Goal: Transaction & Acquisition: Purchase product/service

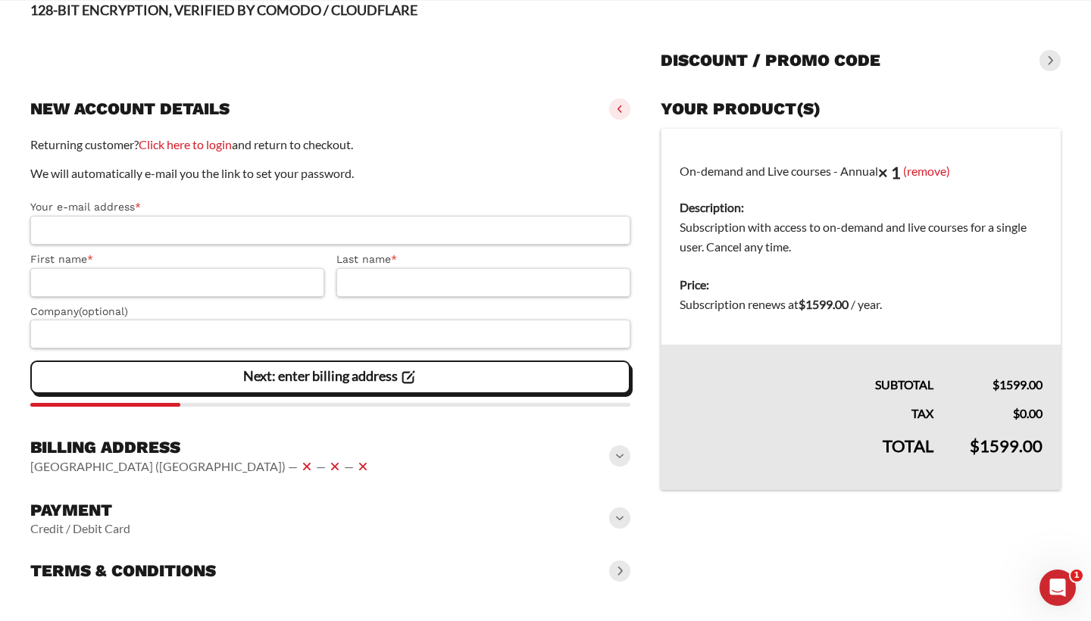
scroll to position [114, 0]
click at [614, 517] on span at bounding box center [619, 518] width 21 height 21
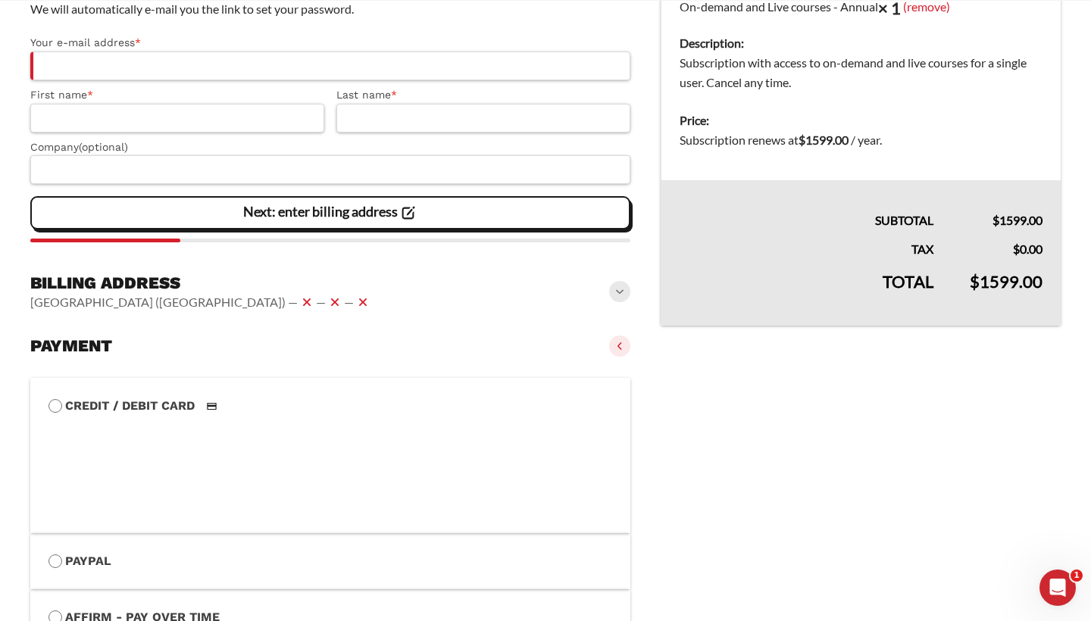
click at [620, 349] on span at bounding box center [619, 346] width 21 height 21
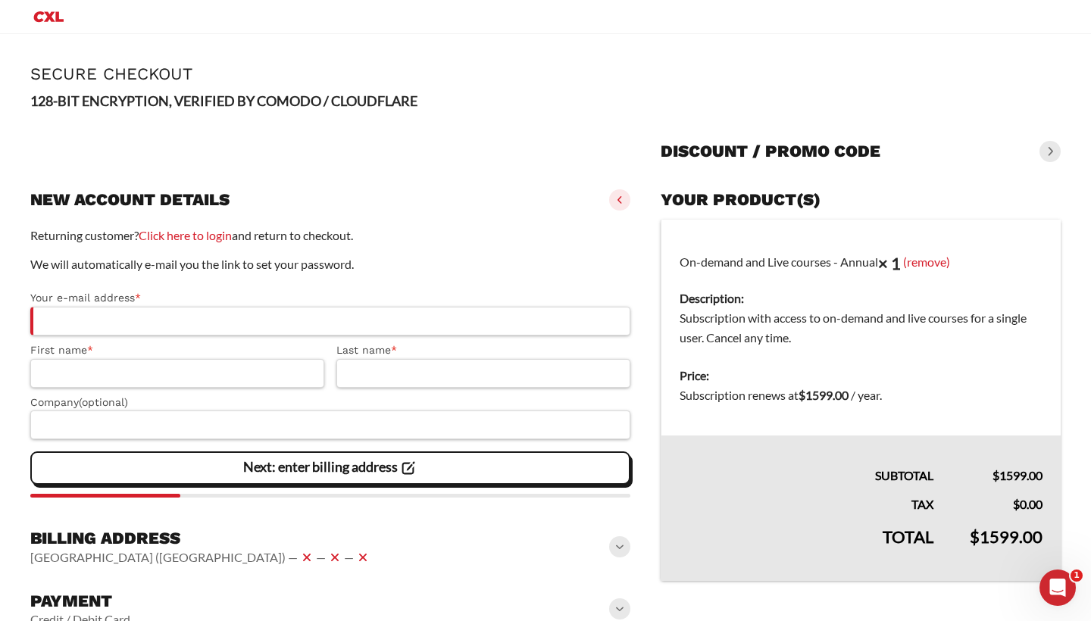
scroll to position [0, 0]
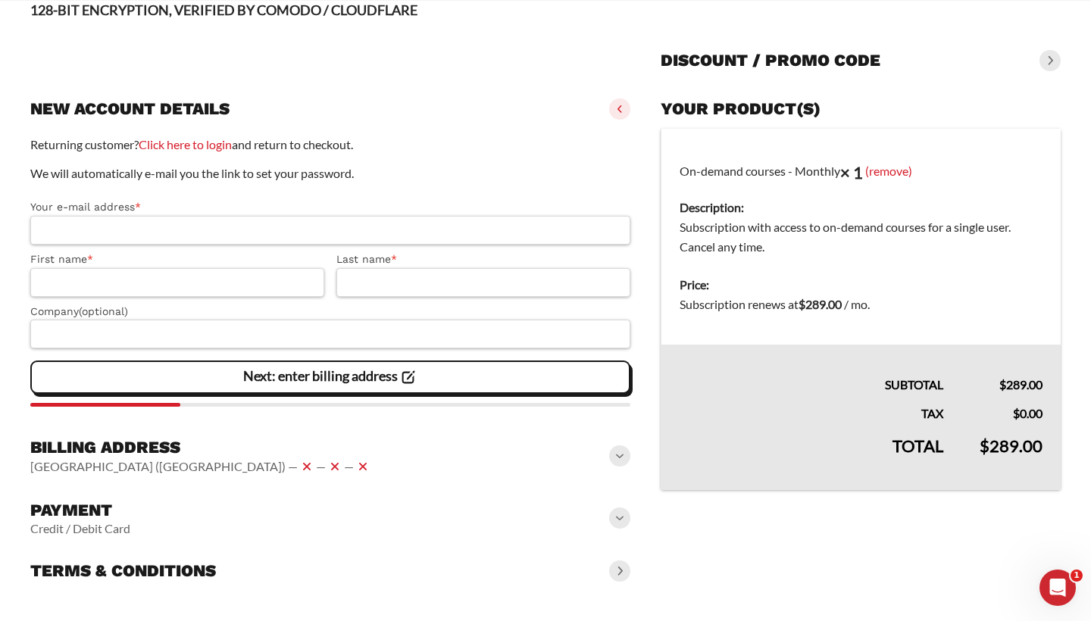
scroll to position [114, 0]
type input "**********"
type input "*******"
type input "*****"
click at [317, 442] on div "Billing address United States (US) — — —" at bounding box center [330, 458] width 600 height 52
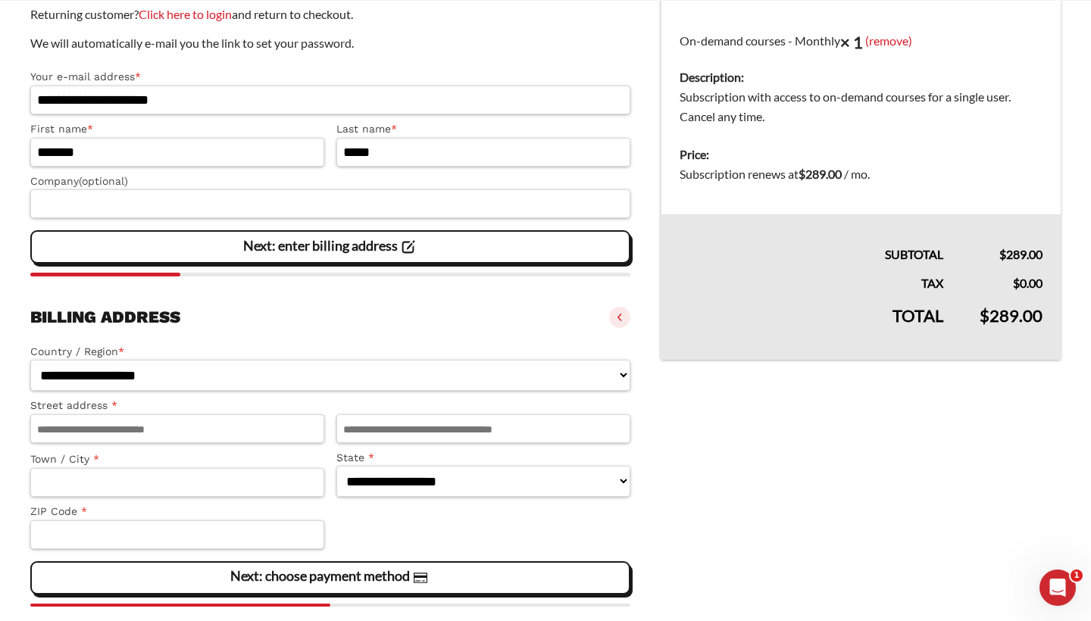
scroll to position [248, 0]
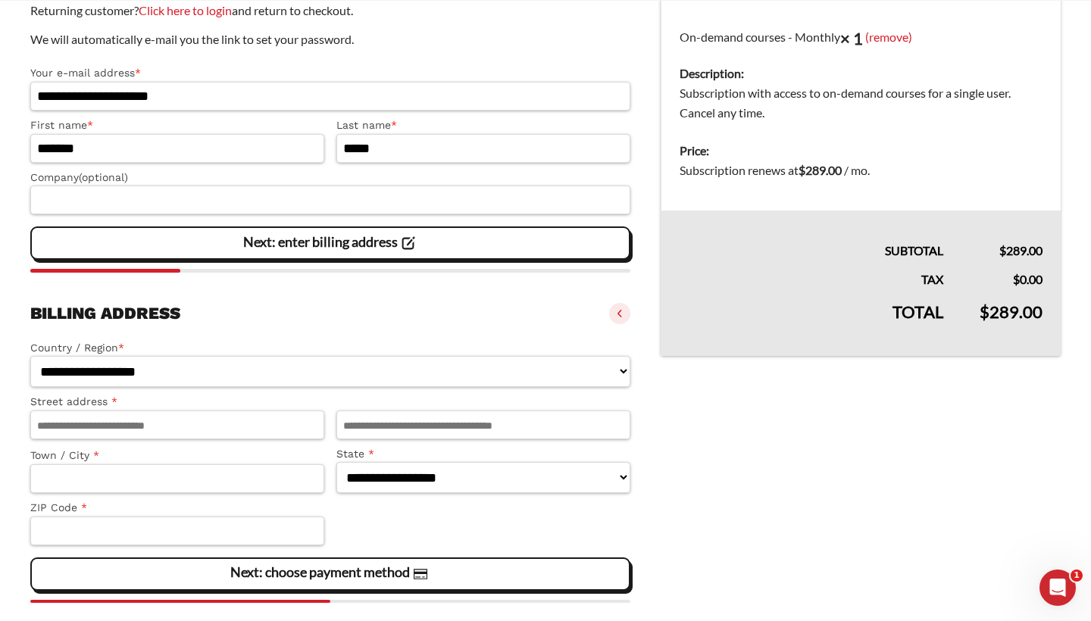
click at [236, 447] on label "Town / City *" at bounding box center [177, 455] width 294 height 17
click at [236, 464] on input "Town / City *" at bounding box center [177, 478] width 294 height 29
type input "**********"
click at [214, 476] on input "Town / City *" at bounding box center [177, 478] width 294 height 29
type input "******"
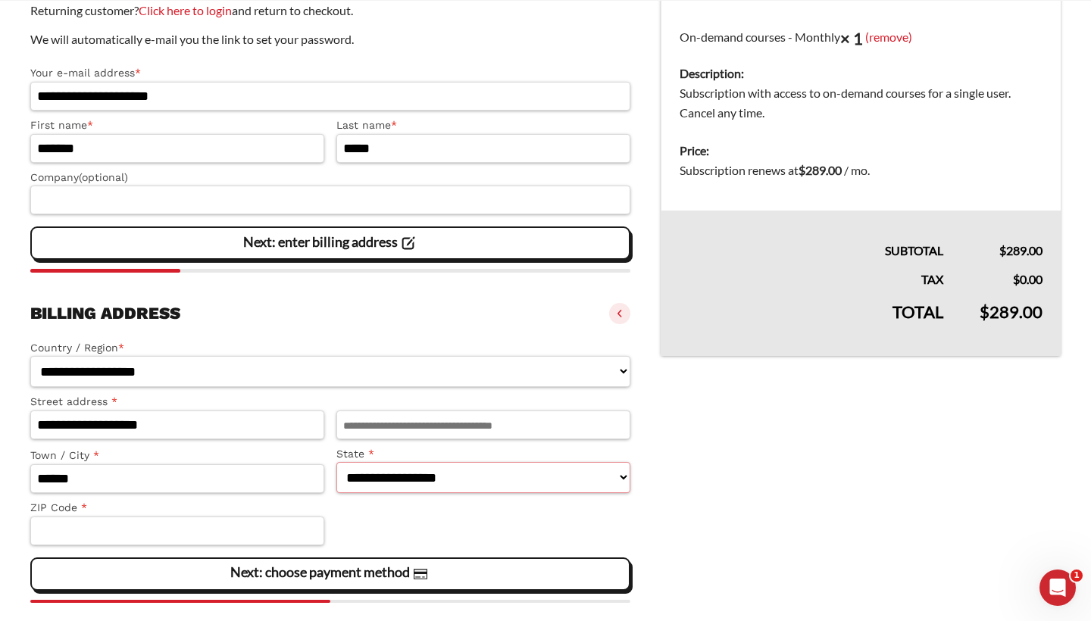
select select "**"
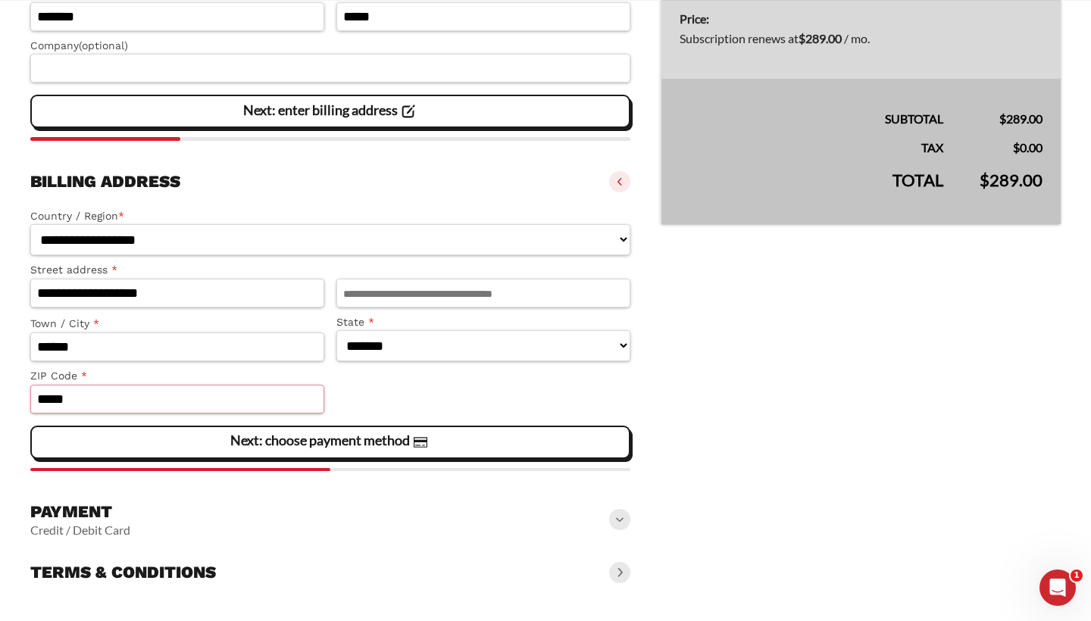
type input "*****"
click at [273, 507] on div "Payment Credit / Debit Card" at bounding box center [330, 519] width 600 height 48
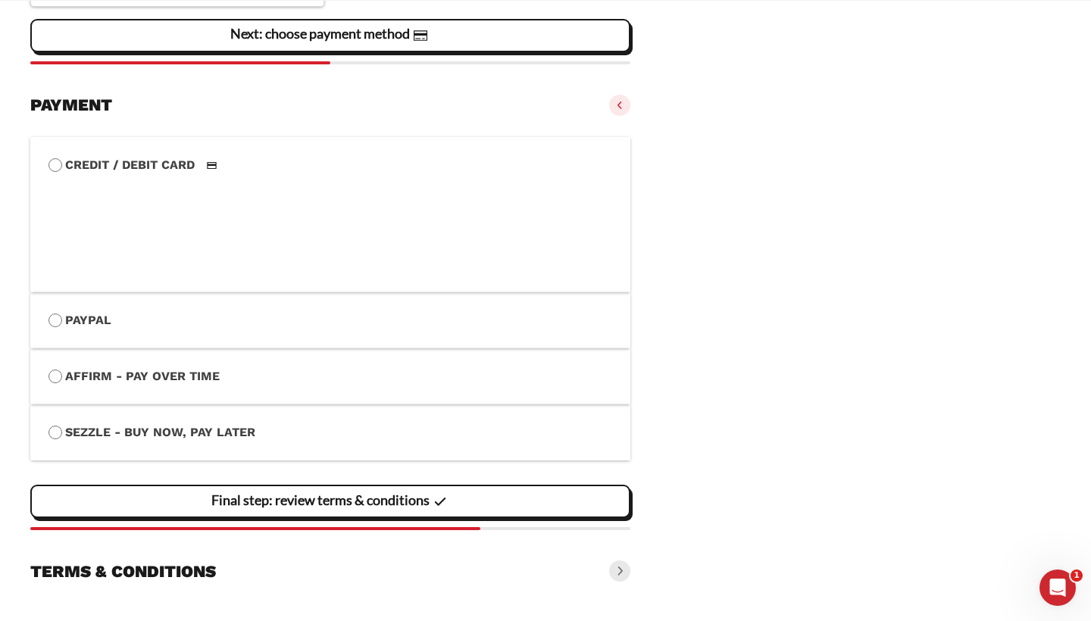
scroll to position [787, 0]
click at [317, 570] on div "Terms & conditions" at bounding box center [330, 570] width 600 height 33
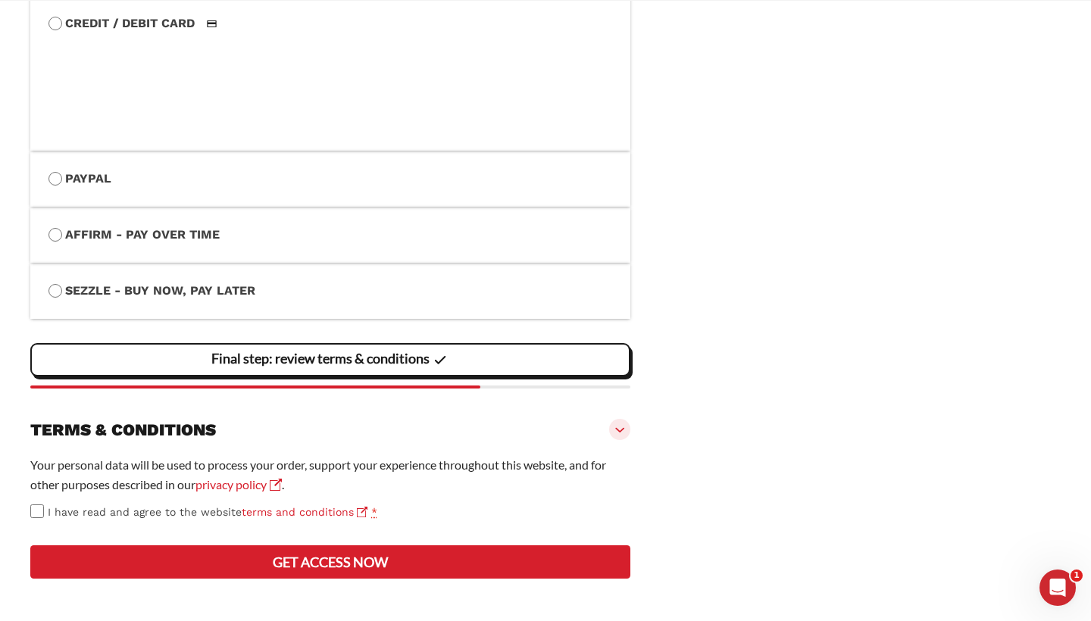
scroll to position [982, 0]
click at [342, 571] on button "Get access now" at bounding box center [330, 561] width 600 height 33
click at [408, 564] on button "Get access now" at bounding box center [330, 561] width 600 height 33
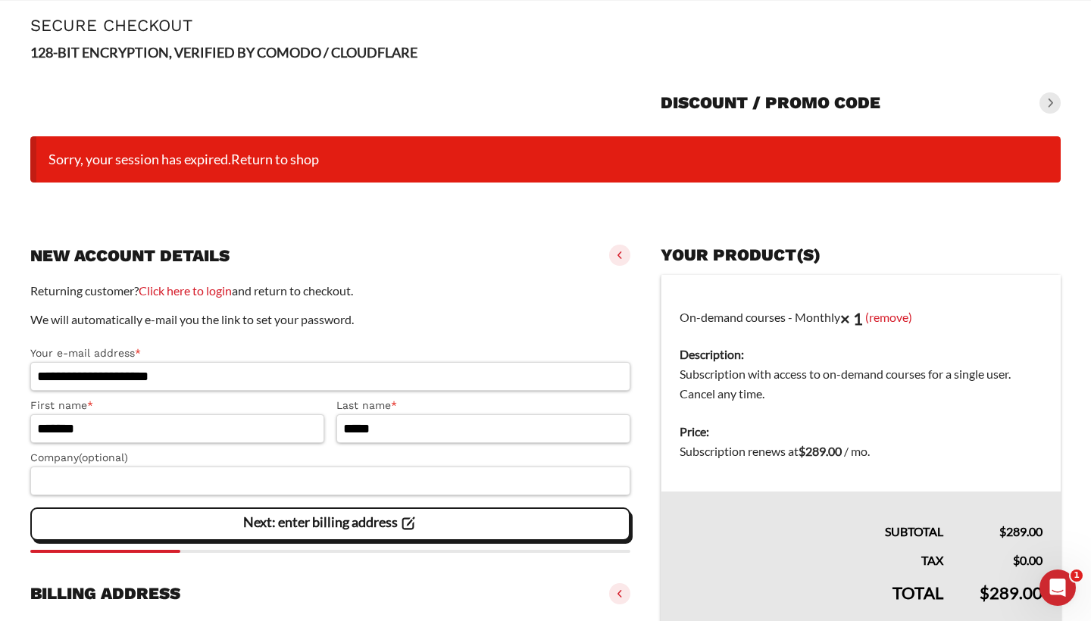
scroll to position [65, 0]
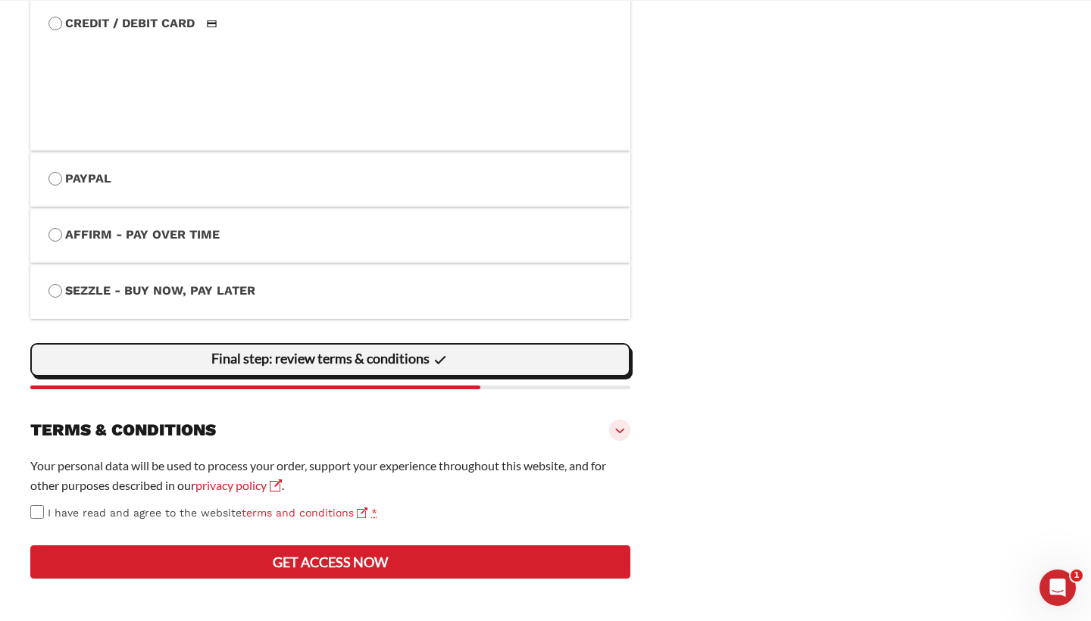
click at [473, 345] on div "Final step: review terms & conditions" at bounding box center [330, 360] width 580 height 30
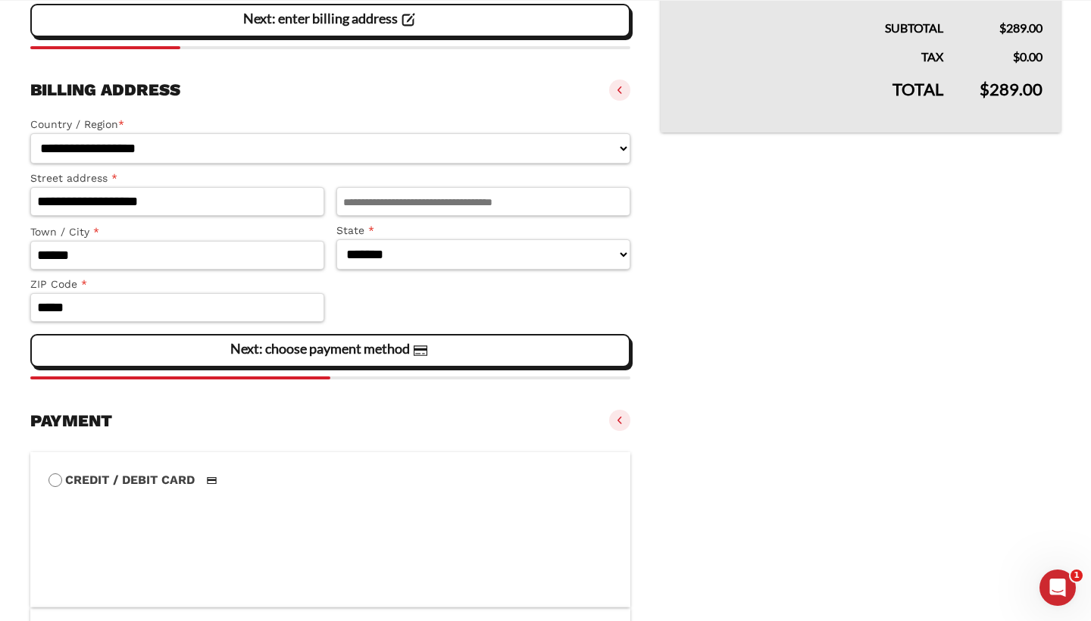
scroll to position [557, 0]
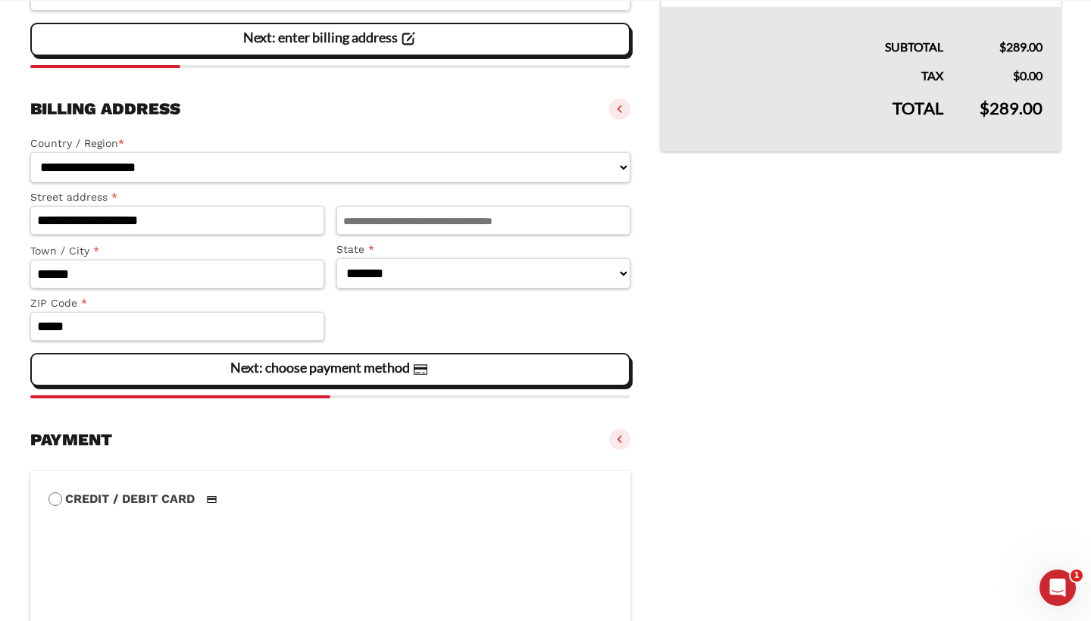
click at [601, 368] on div "Next: choose payment method" at bounding box center [330, 369] width 580 height 30
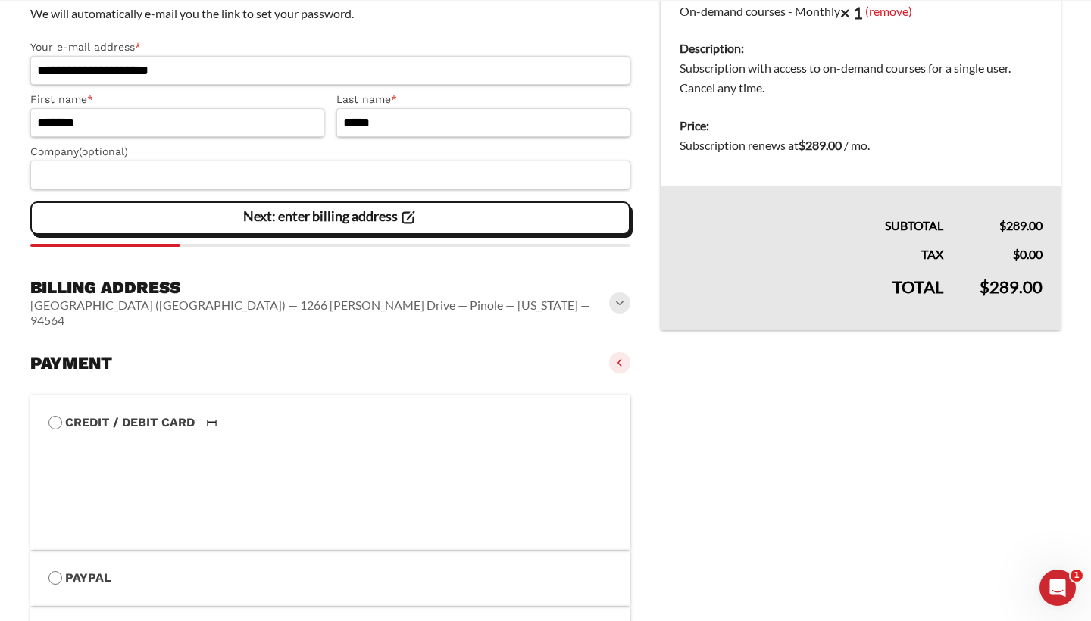
scroll to position [375, 0]
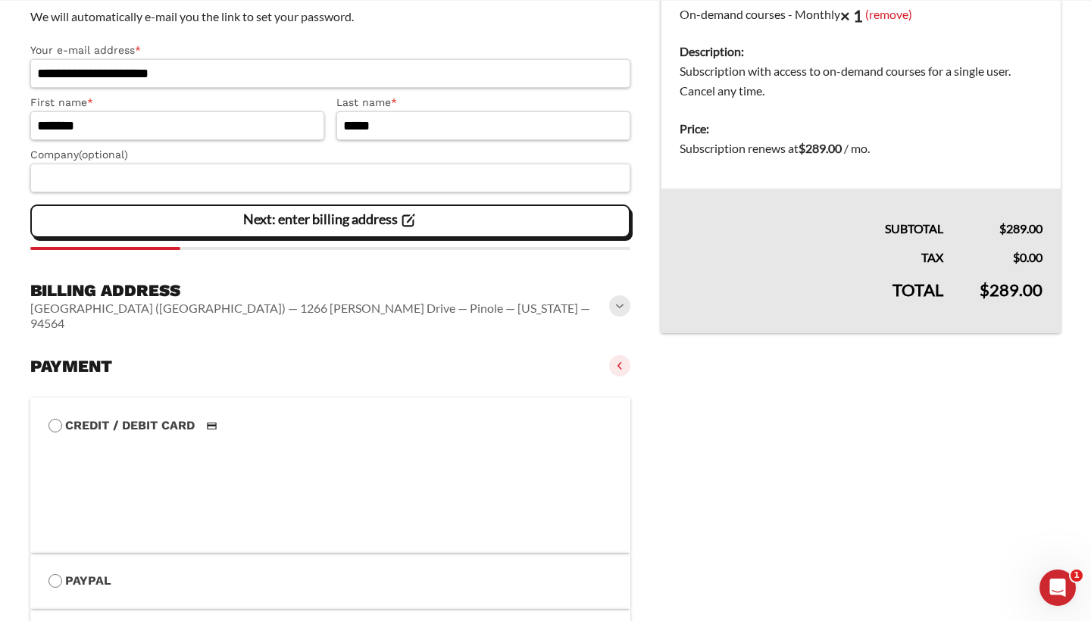
click at [623, 355] on span at bounding box center [619, 365] width 21 height 21
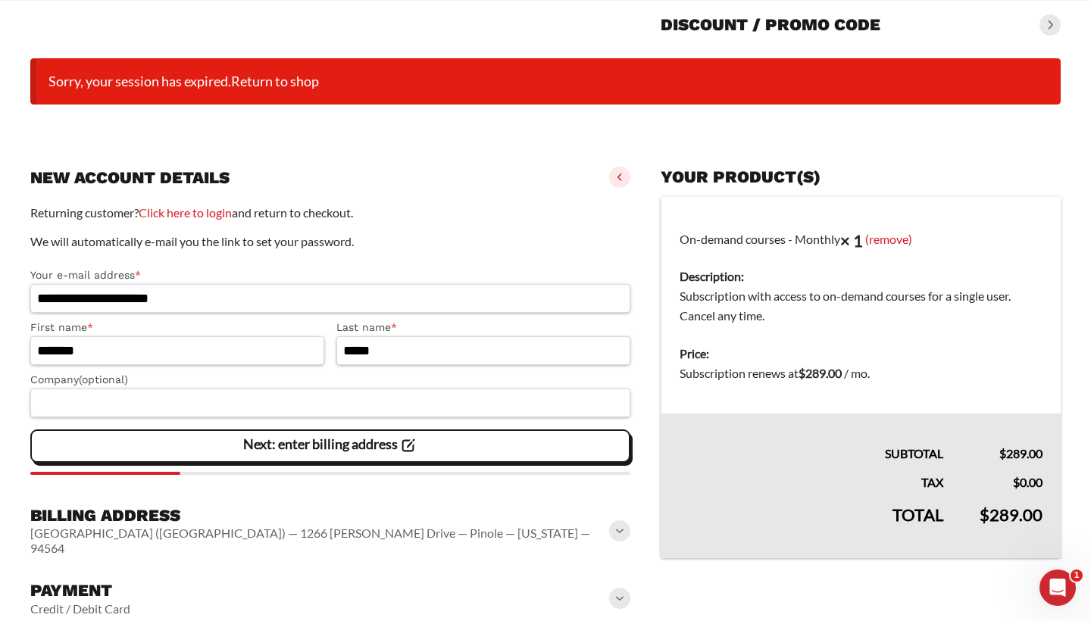
scroll to position [151, 0]
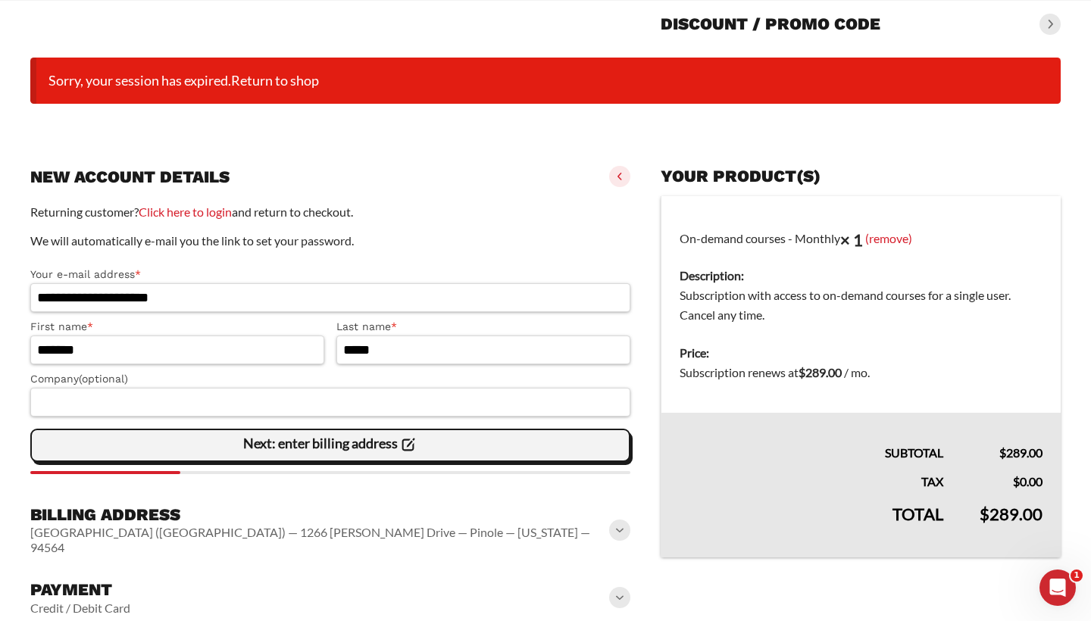
click at [473, 454] on div "Next: enter billing address" at bounding box center [330, 445] width 580 height 30
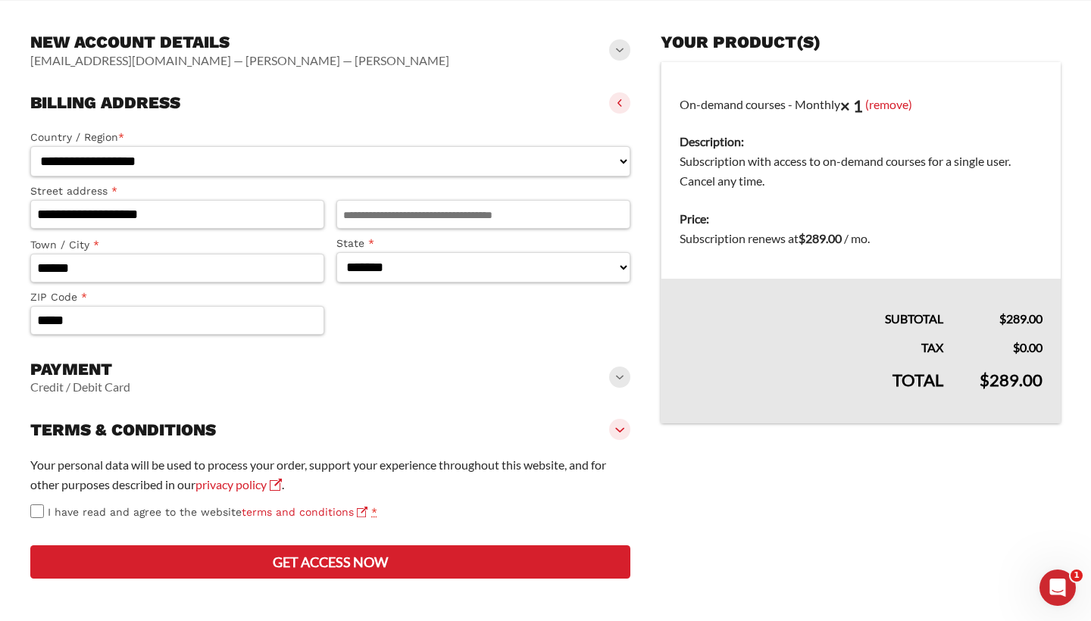
scroll to position [312, 0]
click at [535, 361] on div "Payment Credit / Debit Card" at bounding box center [330, 377] width 600 height 48
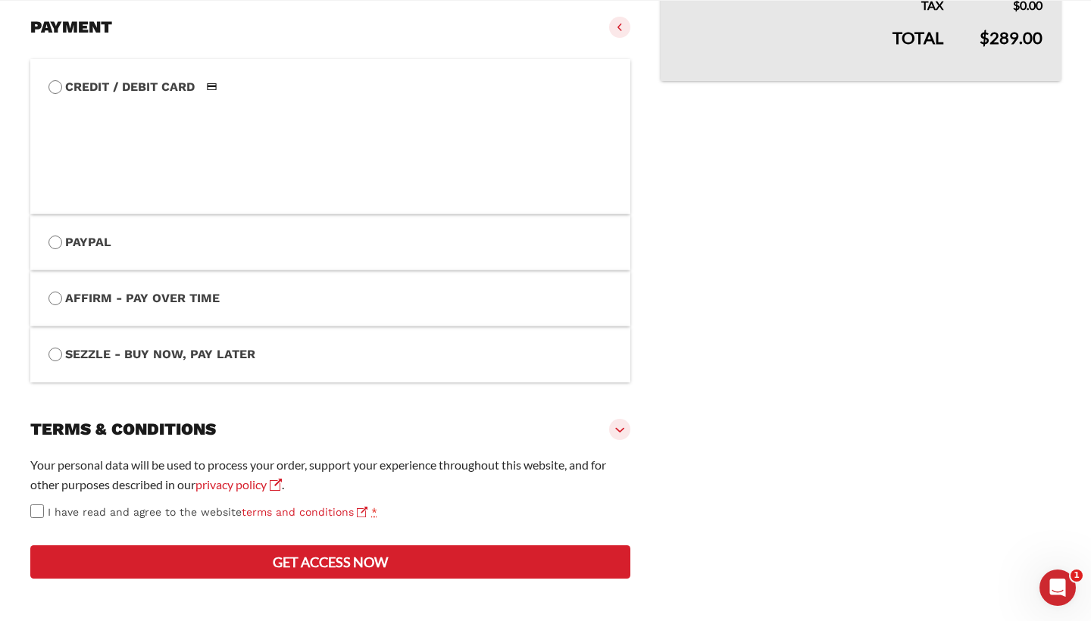
scroll to position [679, 0]
click at [291, 554] on button "Get access now" at bounding box center [330, 561] width 600 height 33
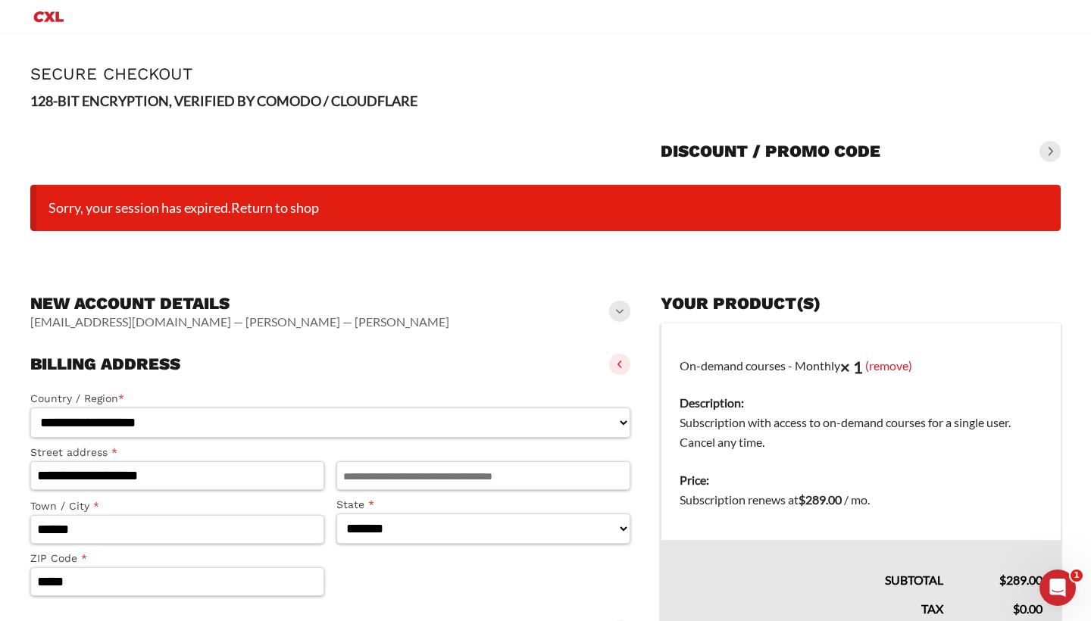
scroll to position [0, 0]
